Goal: Task Accomplishment & Management: Use online tool/utility

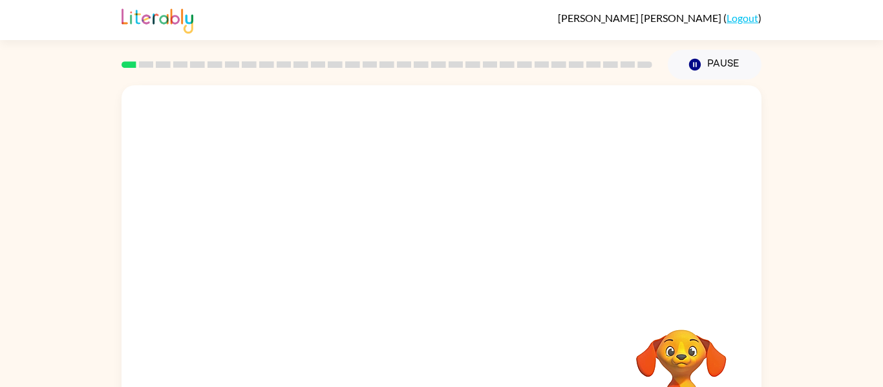
scroll to position [67, 0]
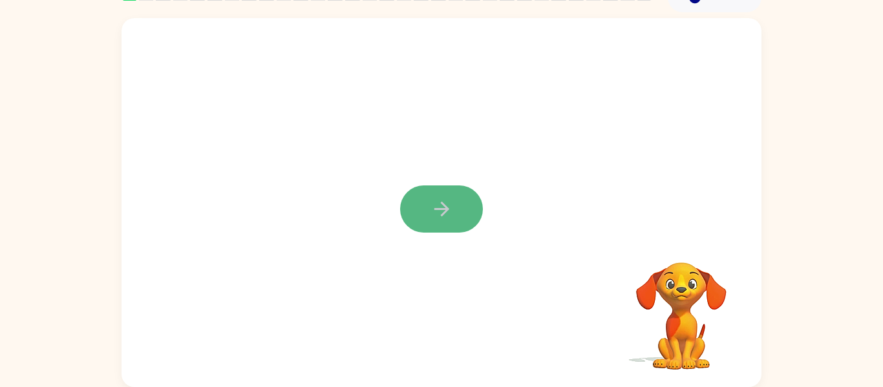
click at [425, 193] on button "button" at bounding box center [441, 209] width 83 height 47
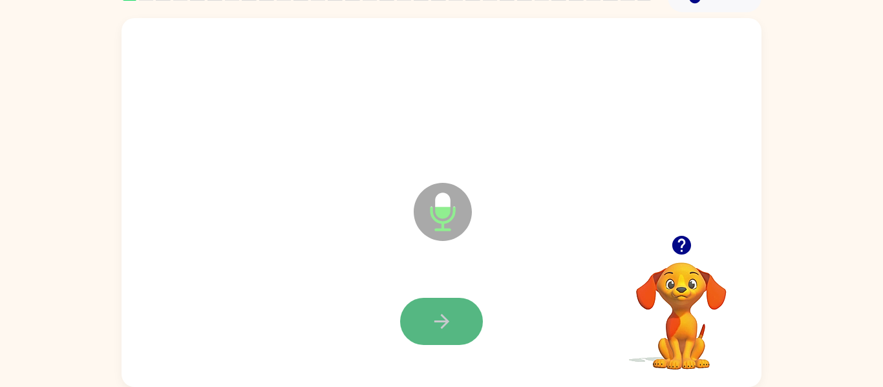
click at [416, 311] on button "button" at bounding box center [441, 321] width 83 height 47
click at [472, 310] on button "button" at bounding box center [441, 321] width 83 height 47
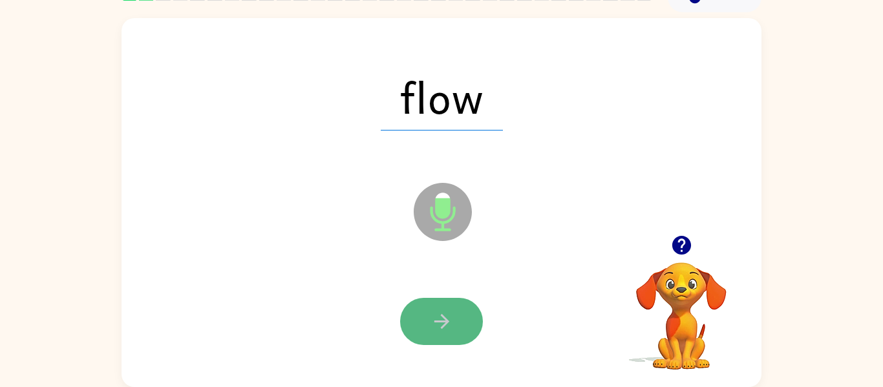
click at [454, 328] on button "button" at bounding box center [441, 321] width 83 height 47
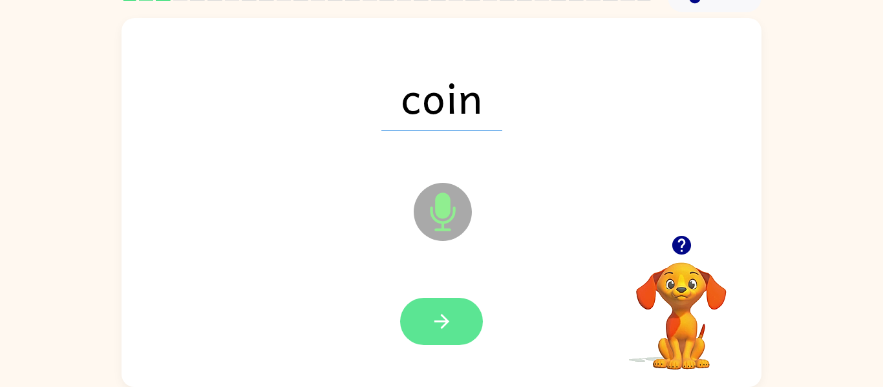
click at [454, 327] on button "button" at bounding box center [441, 321] width 83 height 47
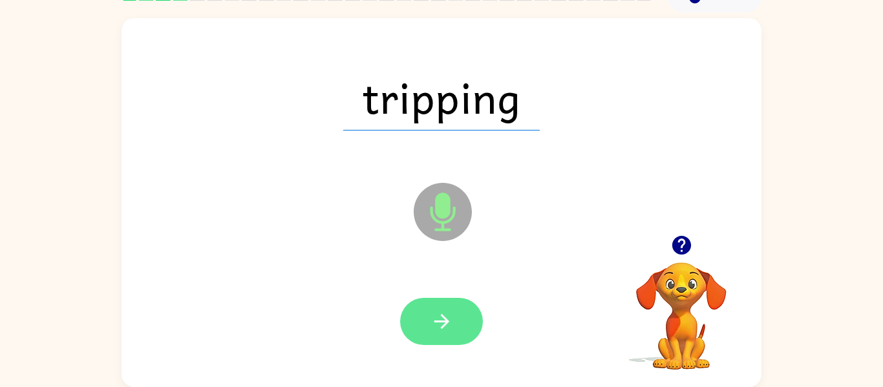
click at [456, 326] on button "button" at bounding box center [441, 321] width 83 height 47
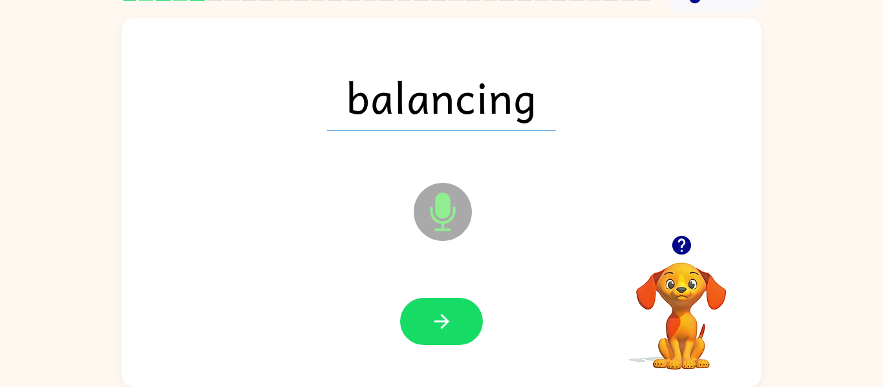
click at [456, 326] on button "button" at bounding box center [441, 321] width 83 height 47
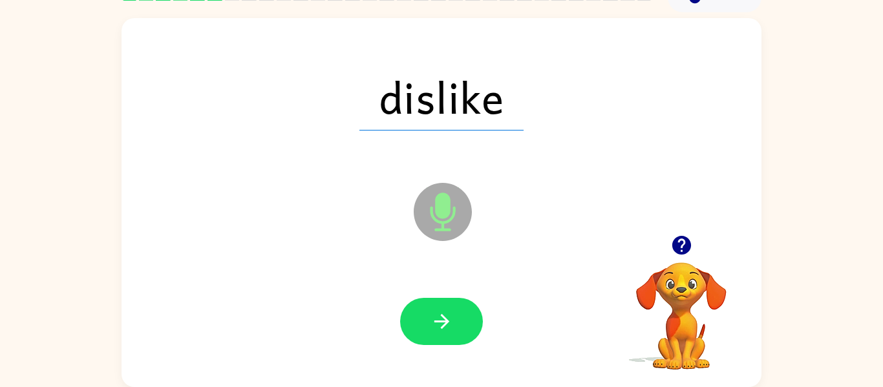
click at [456, 326] on button "button" at bounding box center [441, 321] width 83 height 47
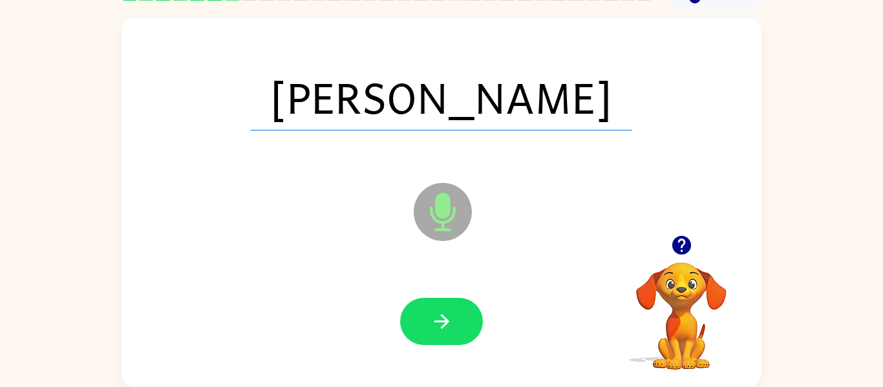
click at [456, 326] on button "button" at bounding box center [441, 321] width 83 height 47
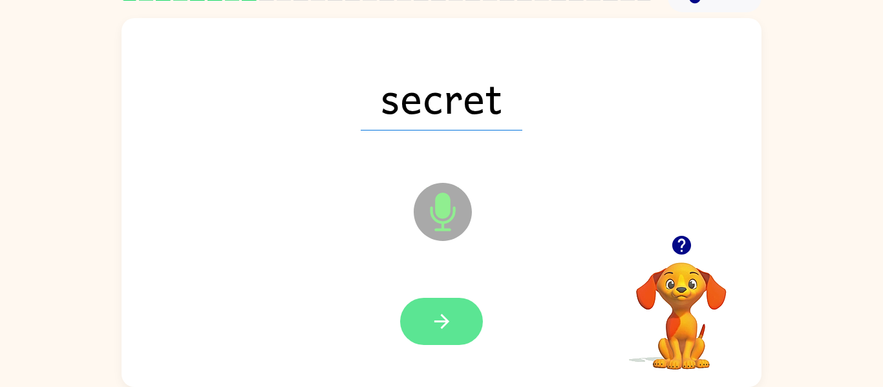
click at [451, 314] on icon "button" at bounding box center [442, 321] width 23 height 23
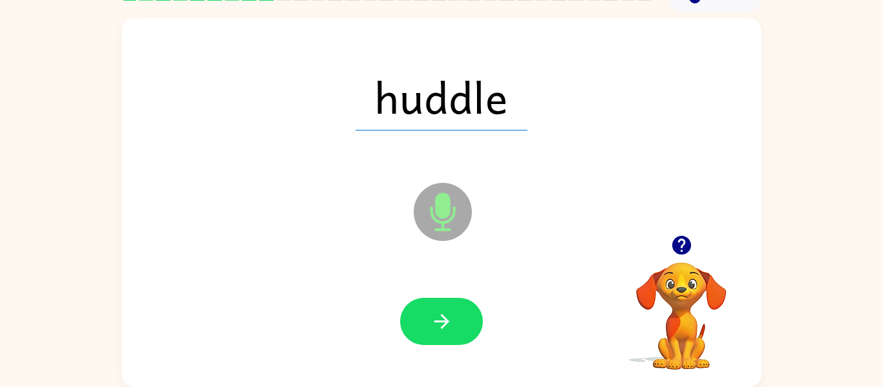
click at [451, 314] on icon "button" at bounding box center [442, 321] width 23 height 23
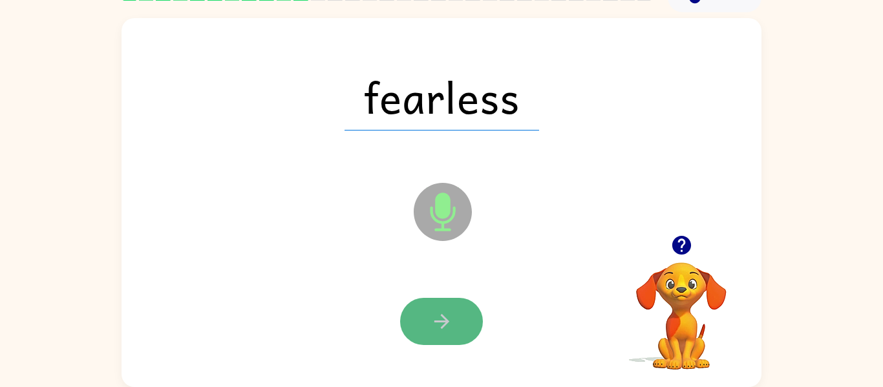
click at [452, 316] on icon "button" at bounding box center [442, 321] width 23 height 23
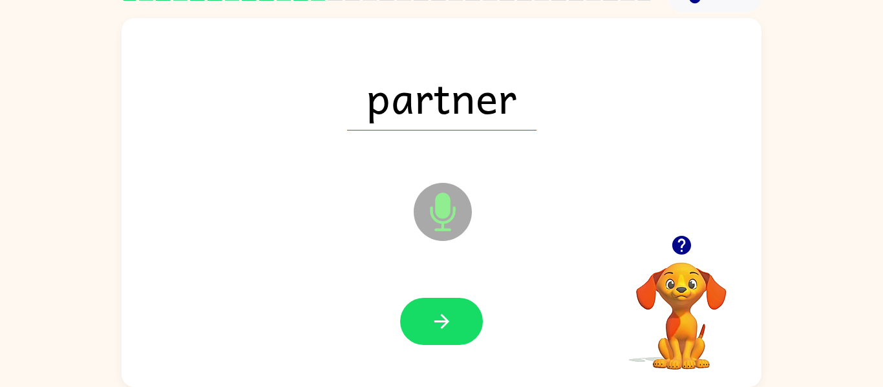
click at [452, 316] on icon "button" at bounding box center [442, 321] width 23 height 23
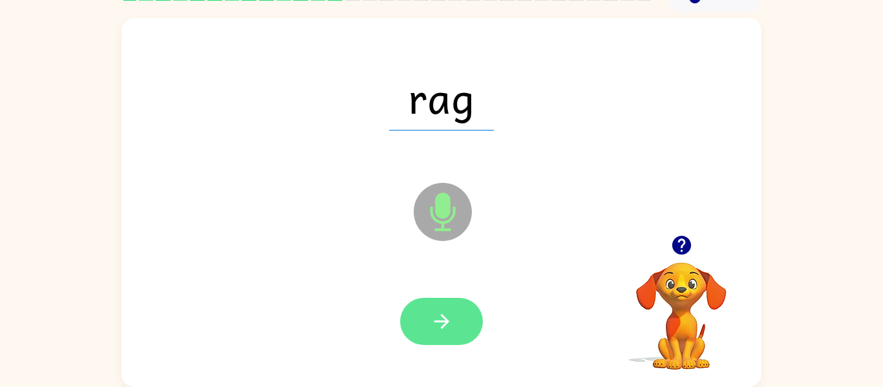
click at [451, 316] on icon "button" at bounding box center [442, 321] width 23 height 23
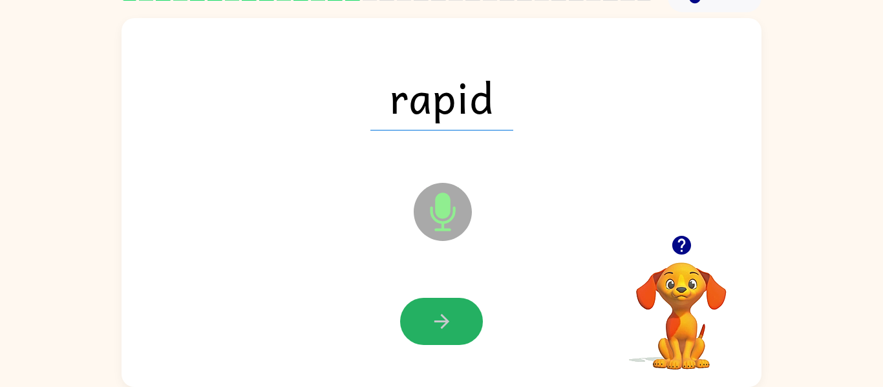
click at [453, 316] on button "button" at bounding box center [441, 321] width 83 height 47
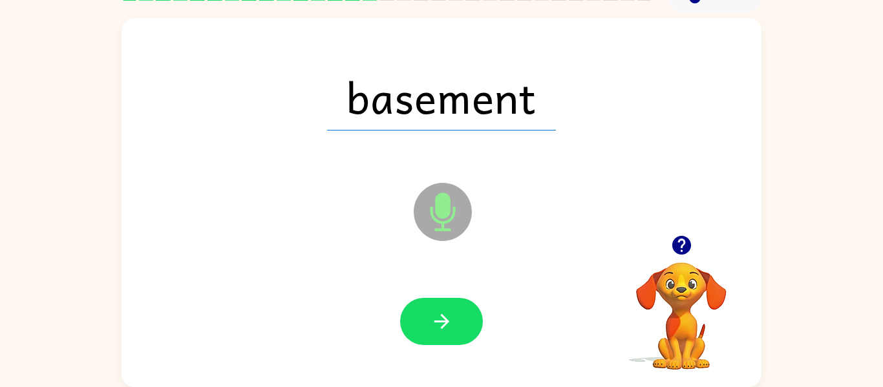
click at [453, 316] on button "button" at bounding box center [441, 321] width 83 height 47
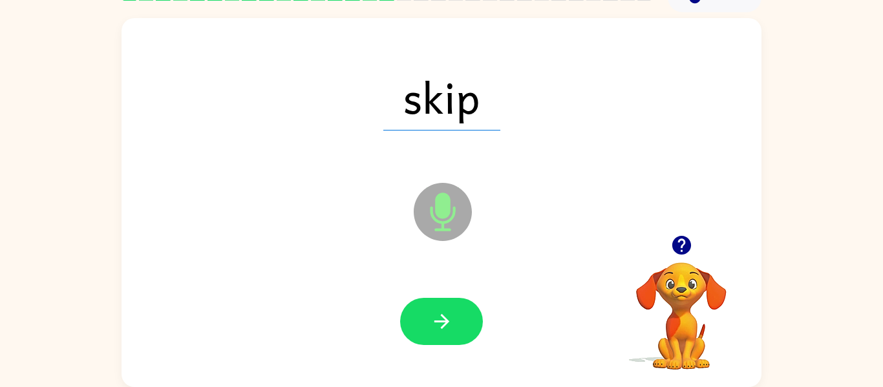
click at [453, 319] on button "button" at bounding box center [441, 321] width 83 height 47
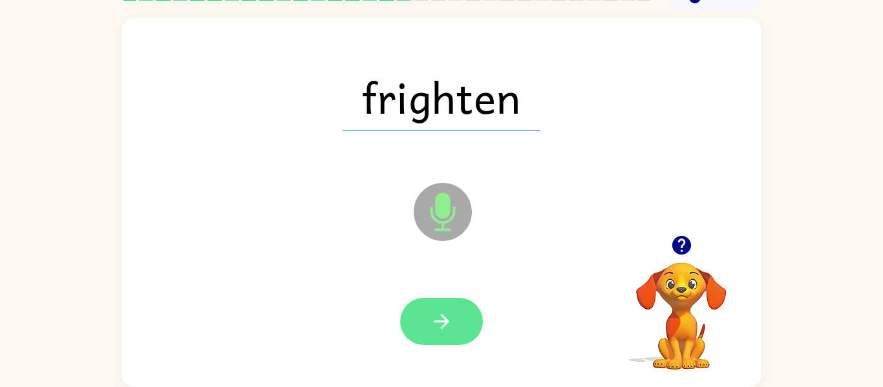
click at [477, 328] on button "button" at bounding box center [441, 321] width 83 height 47
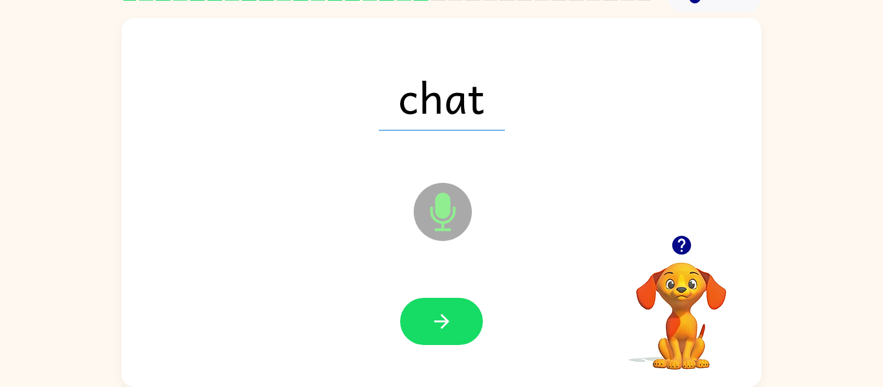
click at [475, 328] on button "button" at bounding box center [441, 321] width 83 height 47
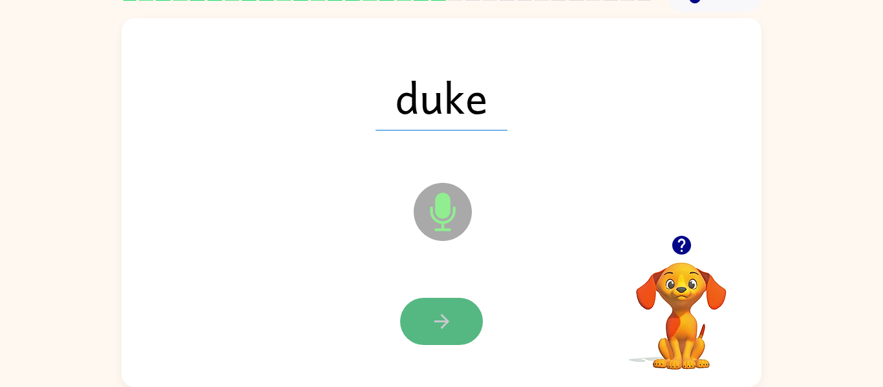
click at [471, 327] on button "button" at bounding box center [441, 321] width 83 height 47
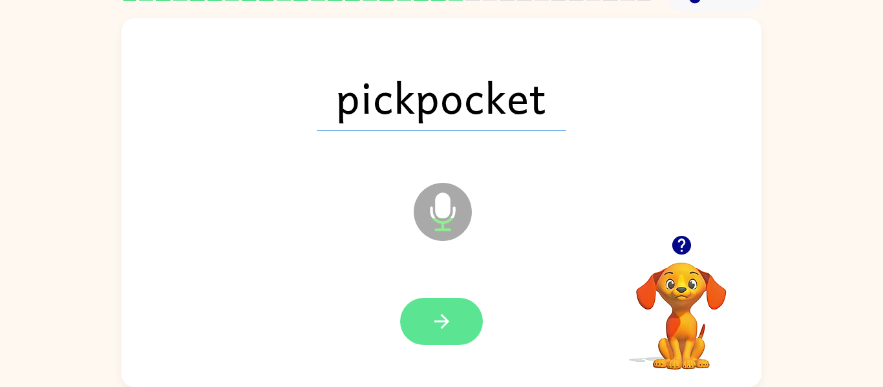
click at [468, 324] on button "button" at bounding box center [441, 321] width 83 height 47
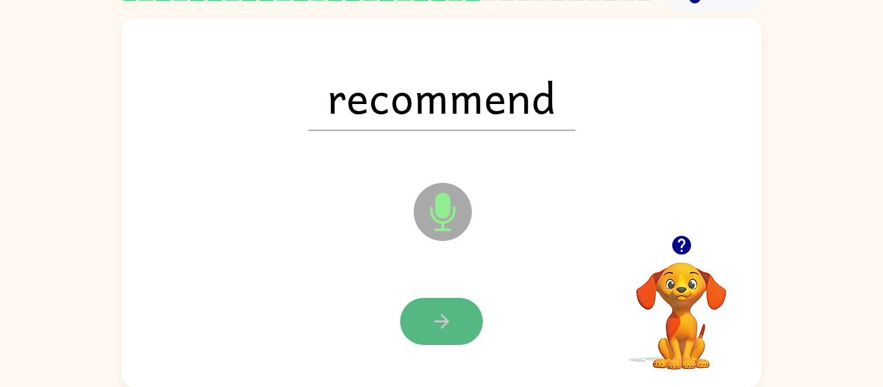
click at [458, 300] on button "button" at bounding box center [441, 321] width 83 height 47
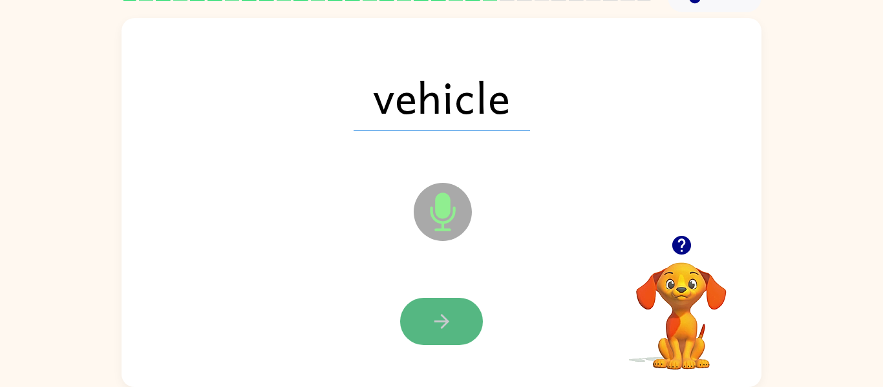
click at [458, 327] on button "button" at bounding box center [441, 321] width 83 height 47
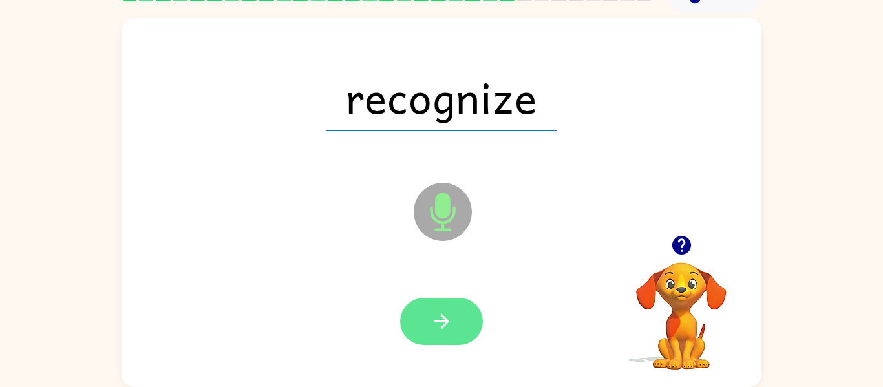
click at [455, 324] on button "button" at bounding box center [441, 321] width 83 height 47
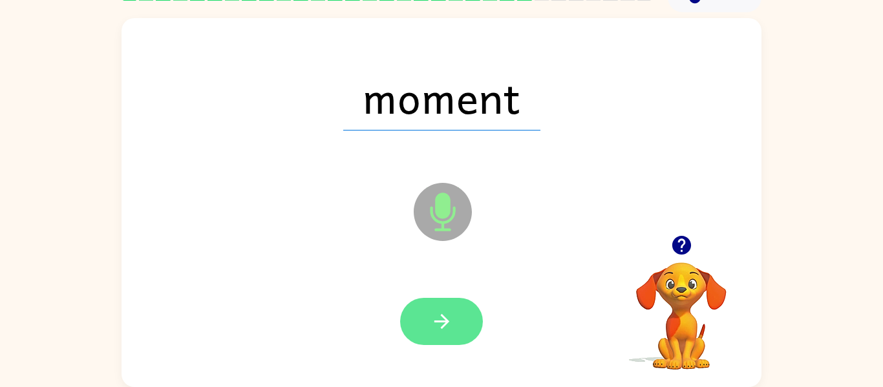
click at [444, 303] on button "button" at bounding box center [441, 321] width 83 height 47
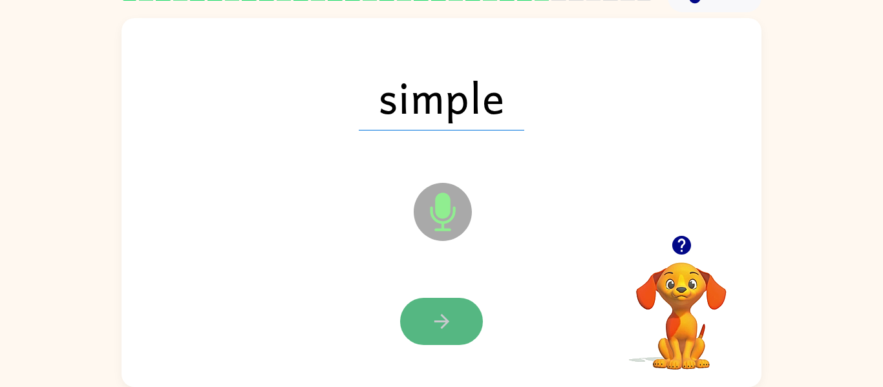
click at [468, 316] on button "button" at bounding box center [441, 321] width 83 height 47
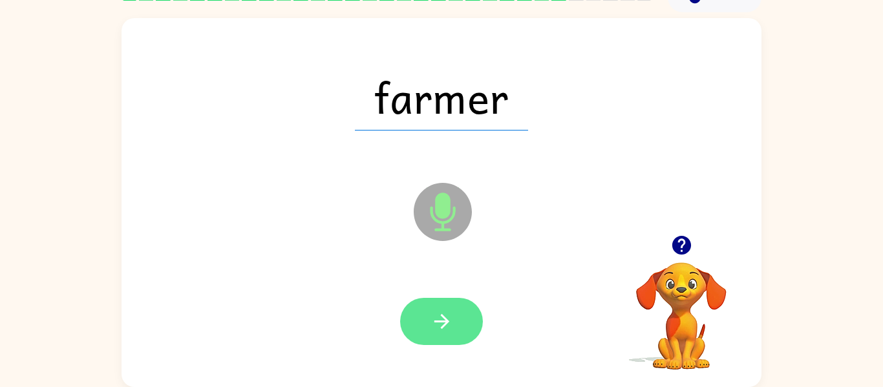
click at [435, 322] on icon "button" at bounding box center [441, 321] width 15 height 15
click at [435, 322] on icon "button" at bounding box center [442, 321] width 23 height 23
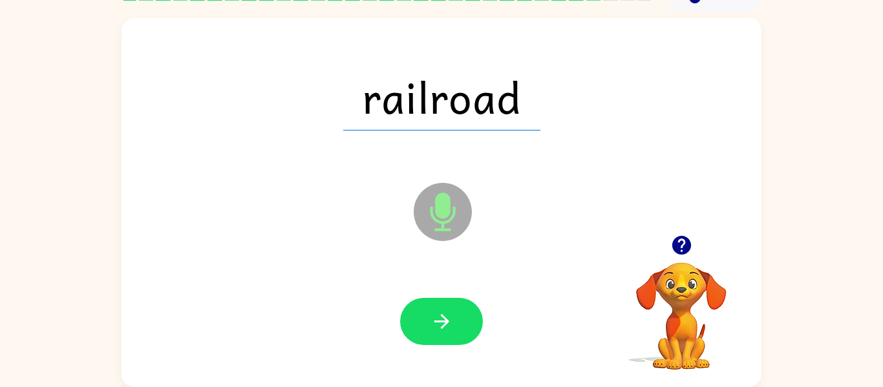
click at [435, 323] on icon "button" at bounding box center [442, 321] width 23 height 23
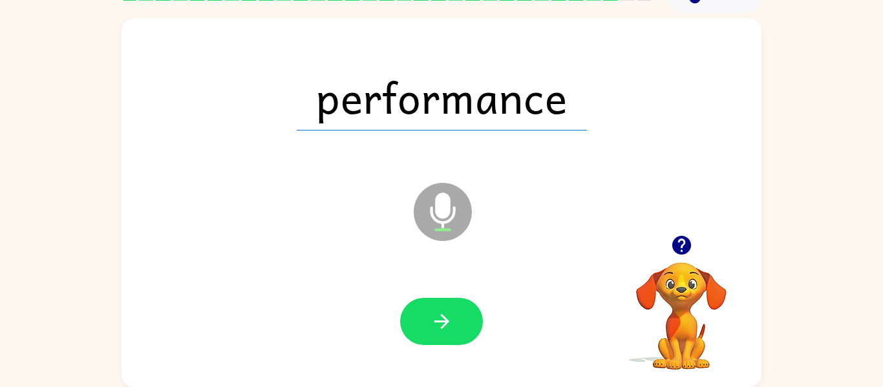
click at [435, 323] on icon "button" at bounding box center [442, 321] width 23 height 23
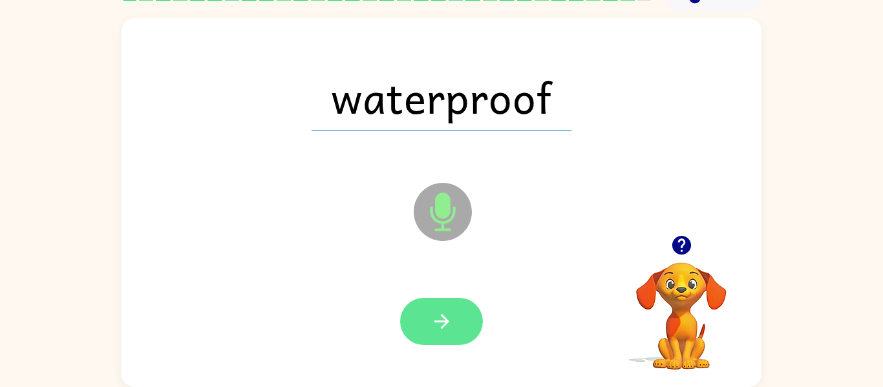
click at [417, 325] on button "button" at bounding box center [441, 321] width 83 height 47
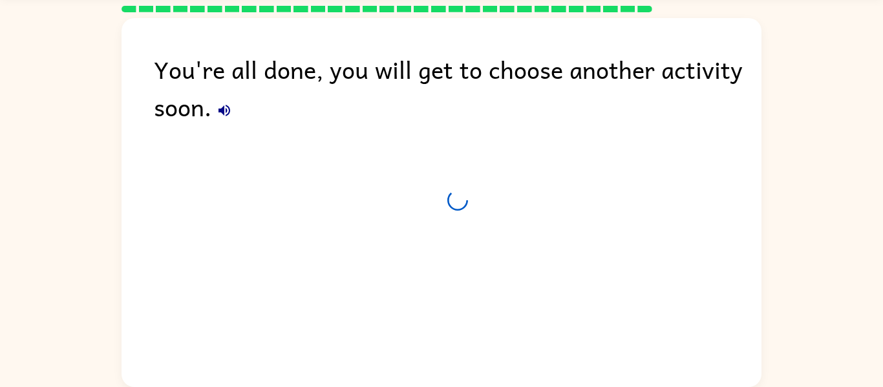
scroll to position [44, 0]
